Goal: Task Accomplishment & Management: Manage account settings

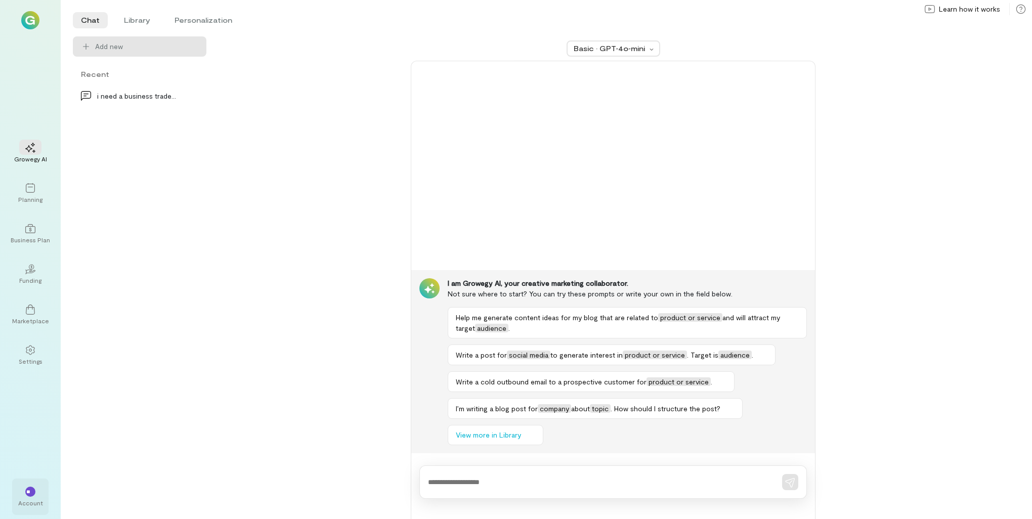
click at [34, 489] on div "**" at bounding box center [30, 492] width 10 height 10
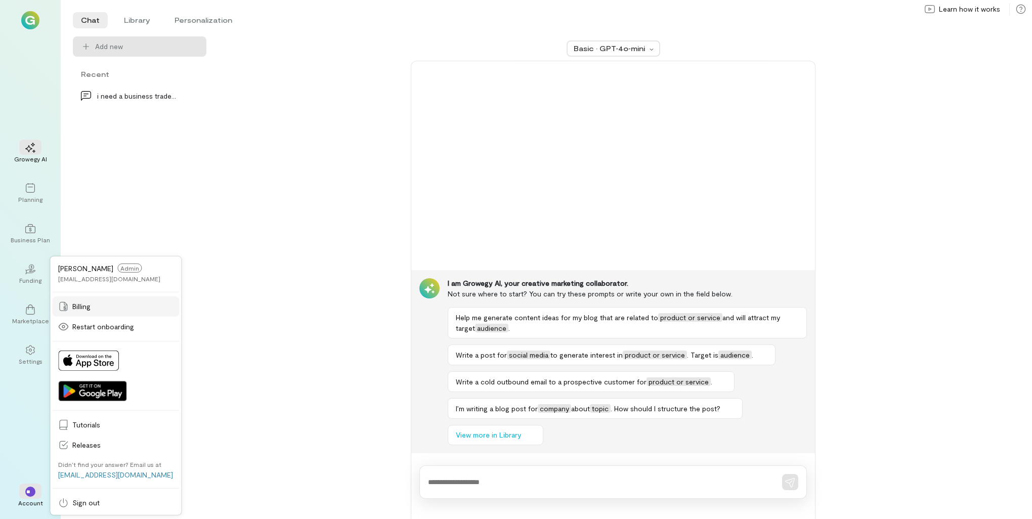
click at [90, 301] on span "Billing" at bounding box center [122, 306] width 101 height 10
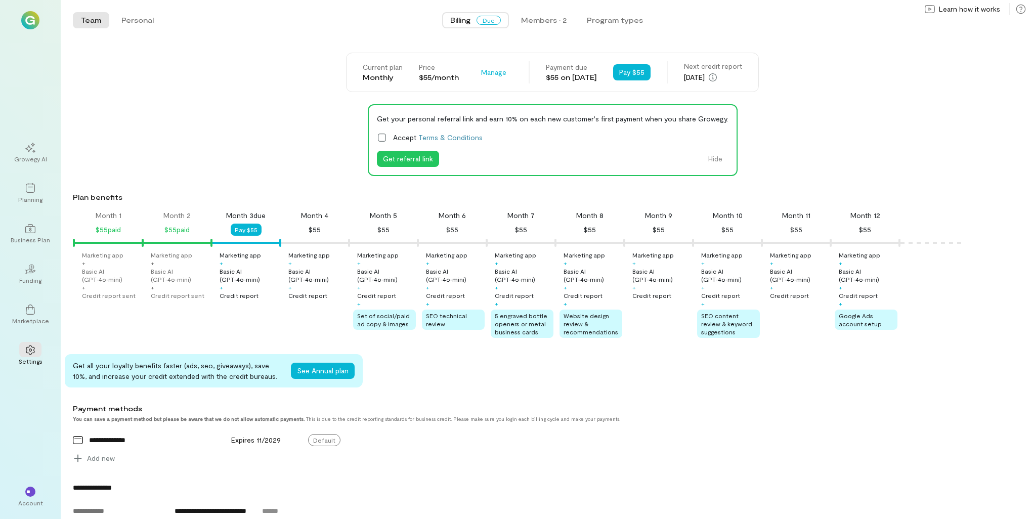
scroll to position [270, 0]
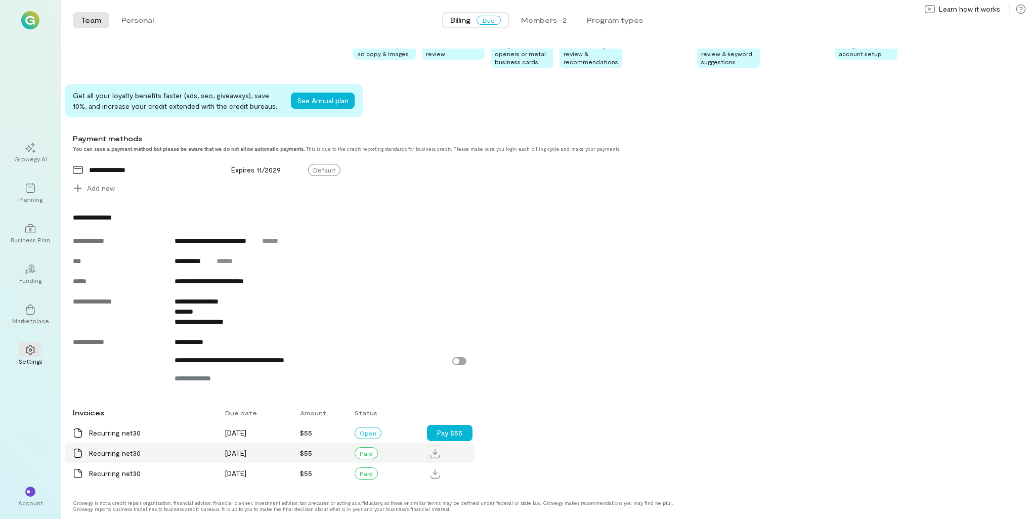
click at [433, 454] on icon at bounding box center [434, 454] width 9 height 10
